Goal: Task Accomplishment & Management: Manage account settings

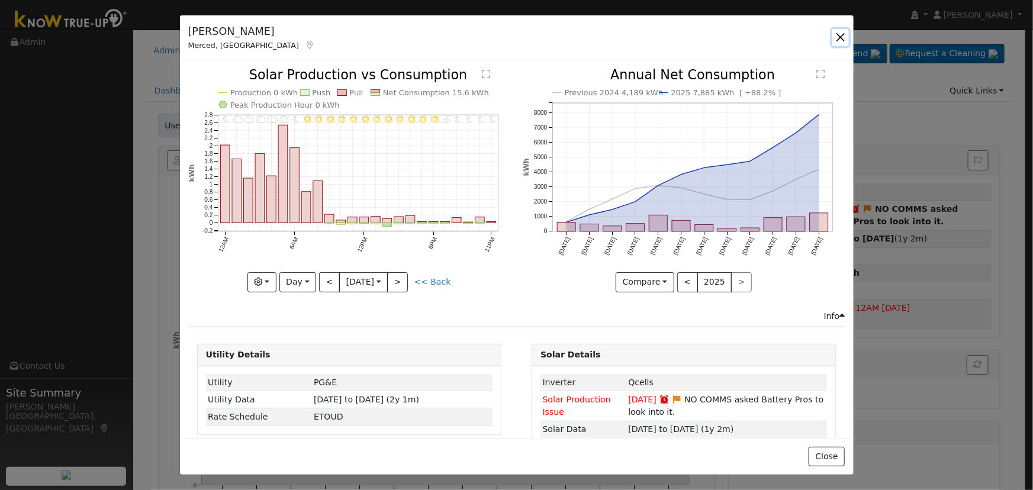
click at [834, 32] on button "button" at bounding box center [840, 37] width 17 height 17
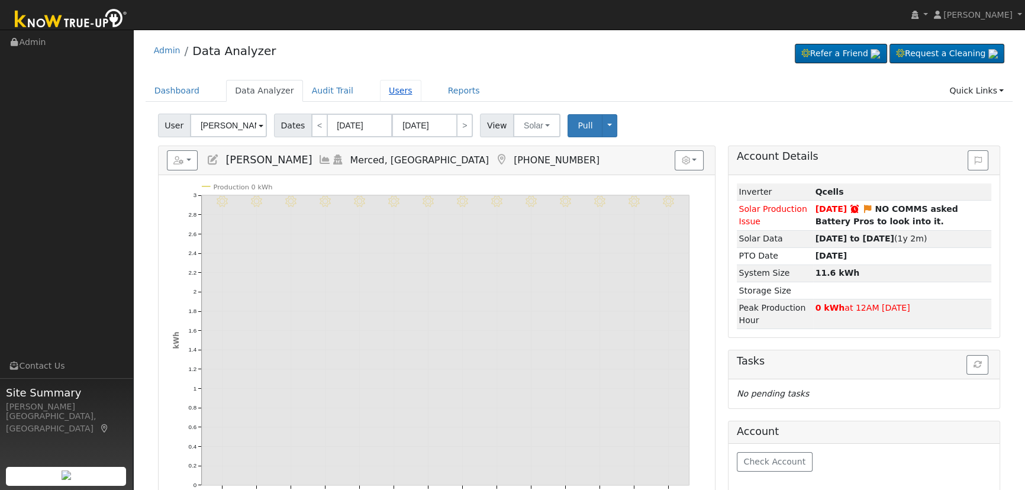
click at [360, 88] on ul "Dashboard Data Analyzer Audit Trail Users Reports Quick Links Quick Add Quick C…" at bounding box center [579, 91] width 867 height 22
click at [380, 85] on link "Users" at bounding box center [400, 91] width 41 height 22
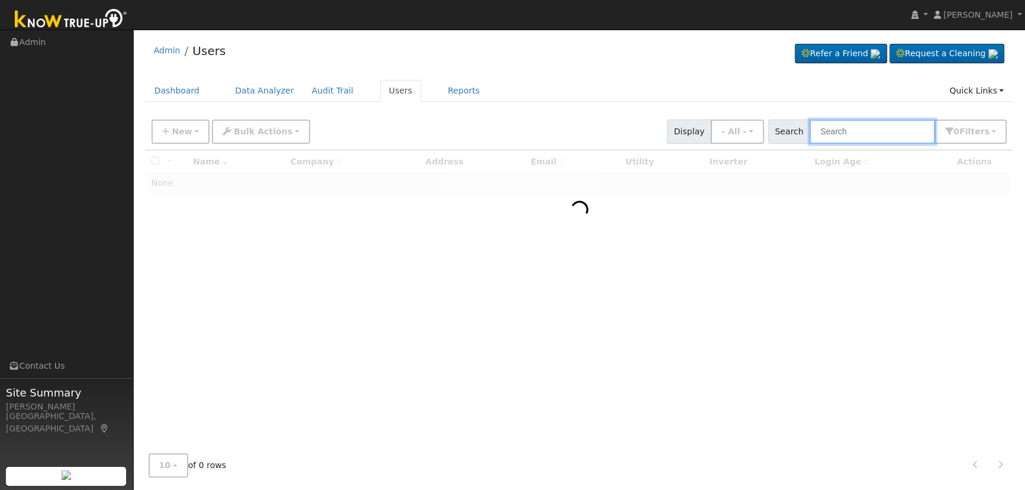
click at [848, 131] on input "text" at bounding box center [872, 132] width 125 height 24
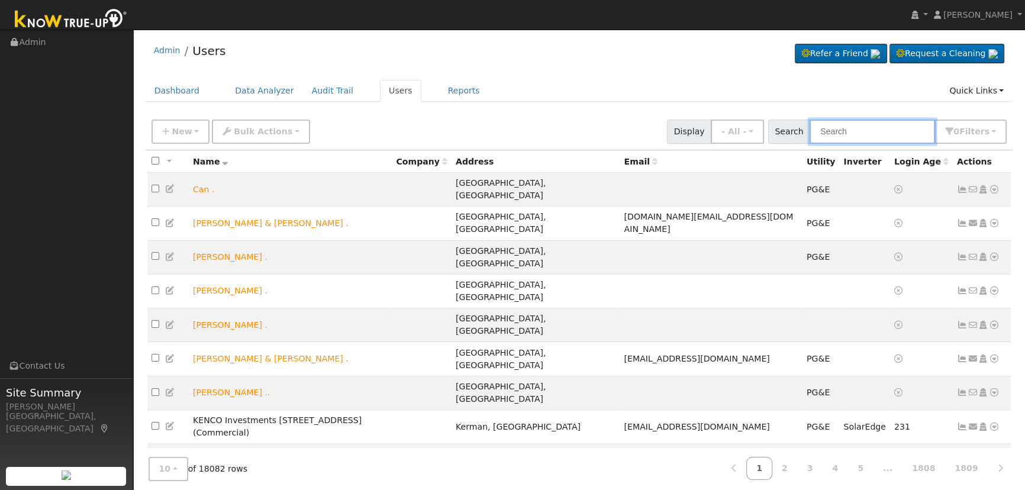
paste input "[PERSON_NAME]"
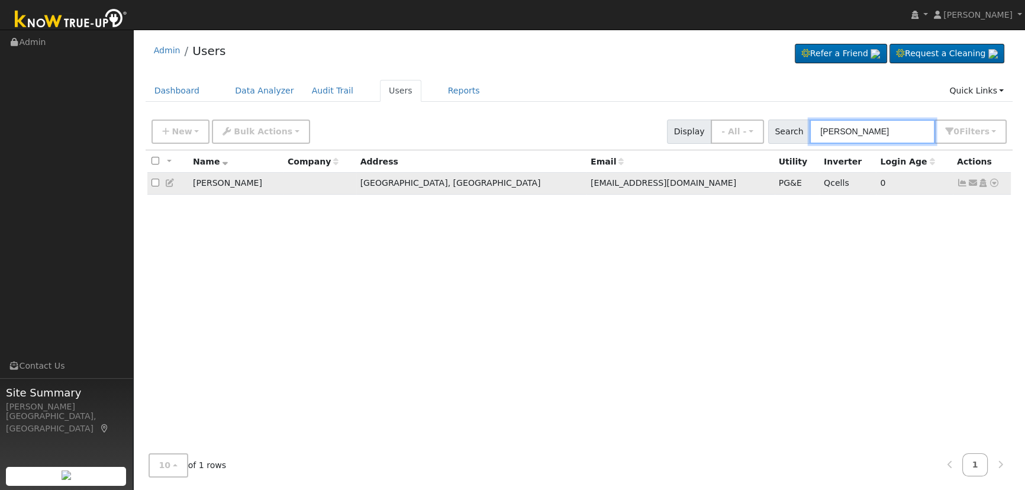
type input "[PERSON_NAME]"
click at [958, 183] on icon at bounding box center [962, 183] width 11 height 8
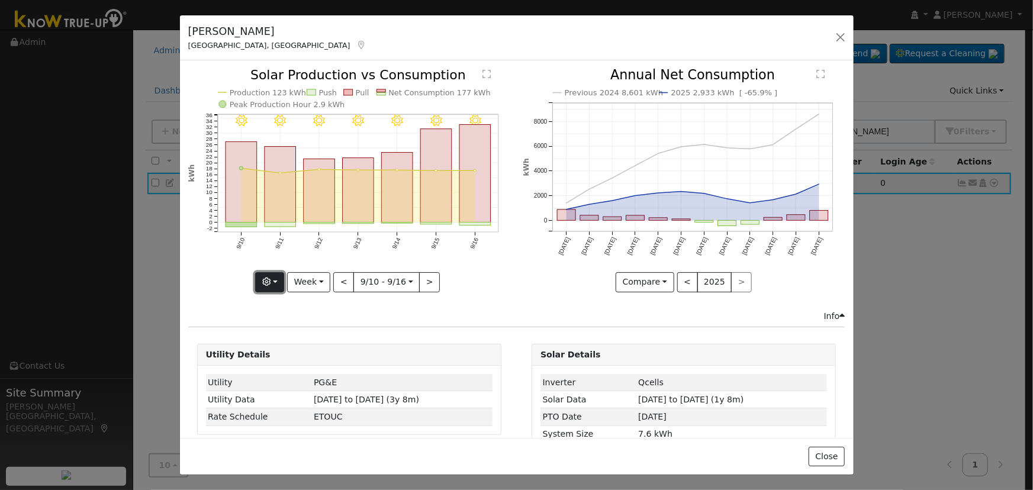
click at [266, 281] on icon "button" at bounding box center [266, 282] width 8 height 8
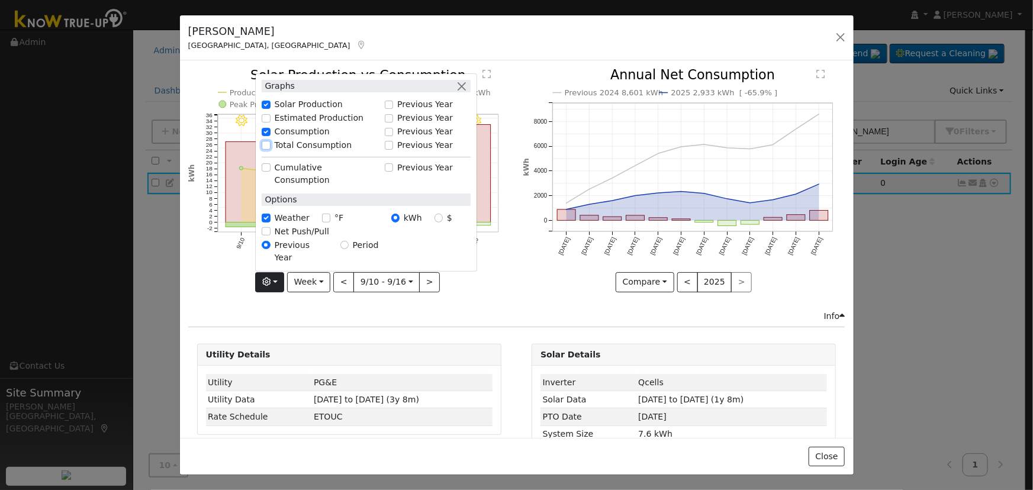
click at [270, 149] on input "Total Consumption" at bounding box center [266, 145] width 8 height 8
checkbox input "true"
click at [467, 92] on button "button" at bounding box center [461, 86] width 12 height 12
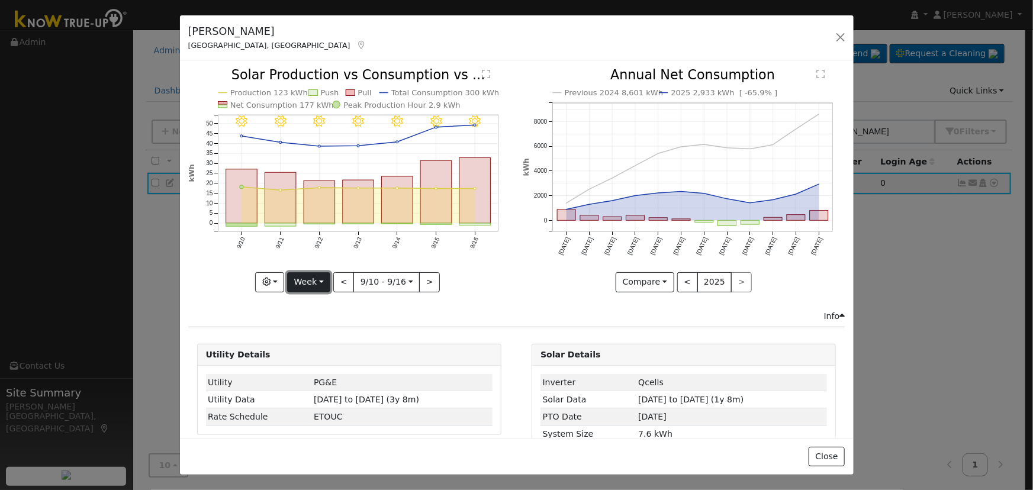
click at [320, 276] on button "Week" at bounding box center [308, 282] width 43 height 20
click at [322, 354] on link "Year" at bounding box center [329, 355] width 82 height 17
type input "[DATE]"
